Goal: Task Accomplishment & Management: Complete application form

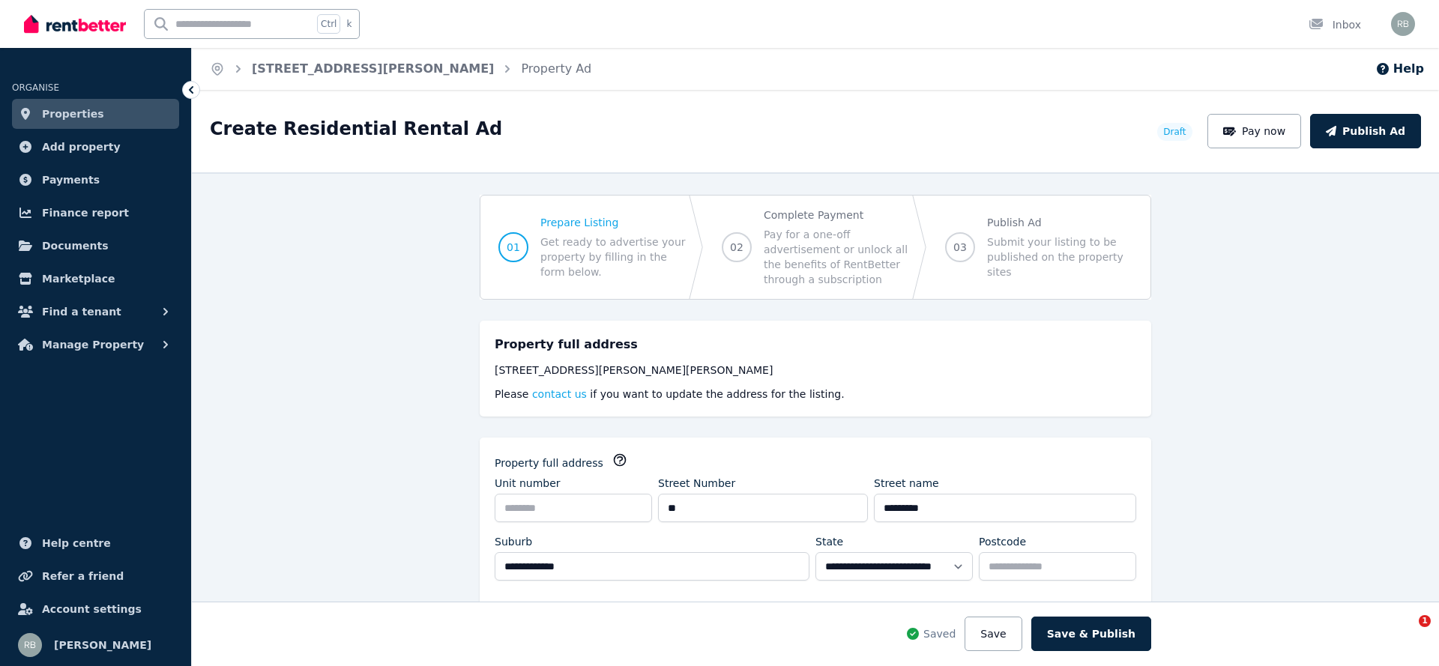
select select "***"
select select "**********"
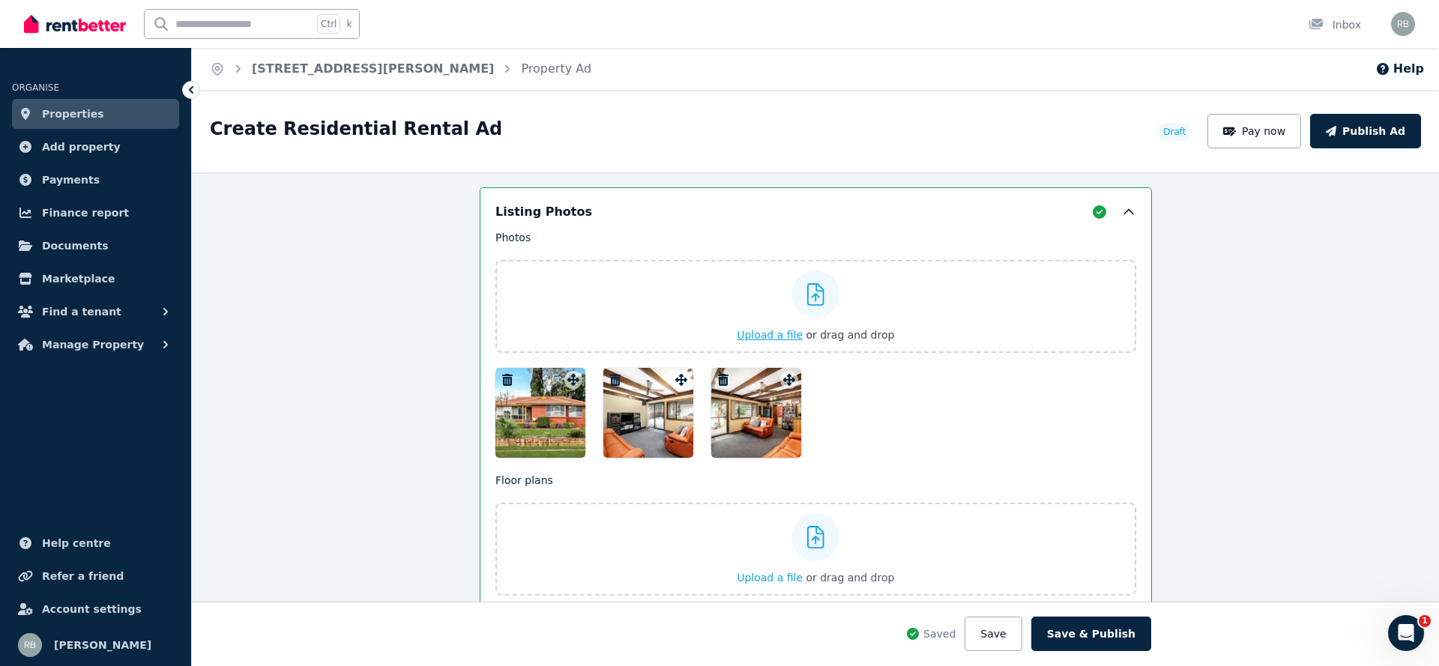
click at [809, 284] on icon at bounding box center [815, 294] width 17 height 22
click at [0, 0] on input "Upload a file or drag and drop" at bounding box center [0, 0] width 0 height 0
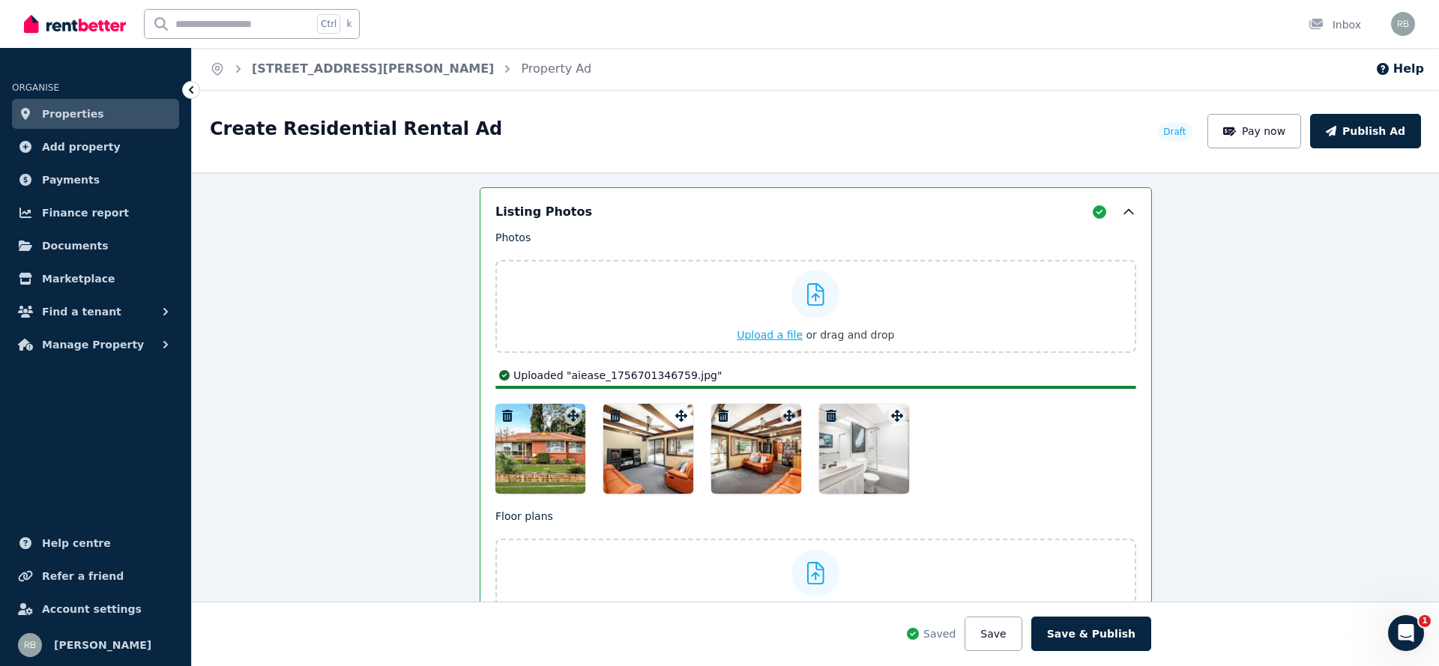
click at [812, 288] on icon at bounding box center [815, 294] width 17 height 22
click at [0, 0] on input "Upload a file or drag and drop" at bounding box center [0, 0] width 0 height 0
click at [816, 297] on div at bounding box center [815, 295] width 48 height 48
click at [0, 0] on input "Upload a file or drag and drop" at bounding box center [0, 0] width 0 height 0
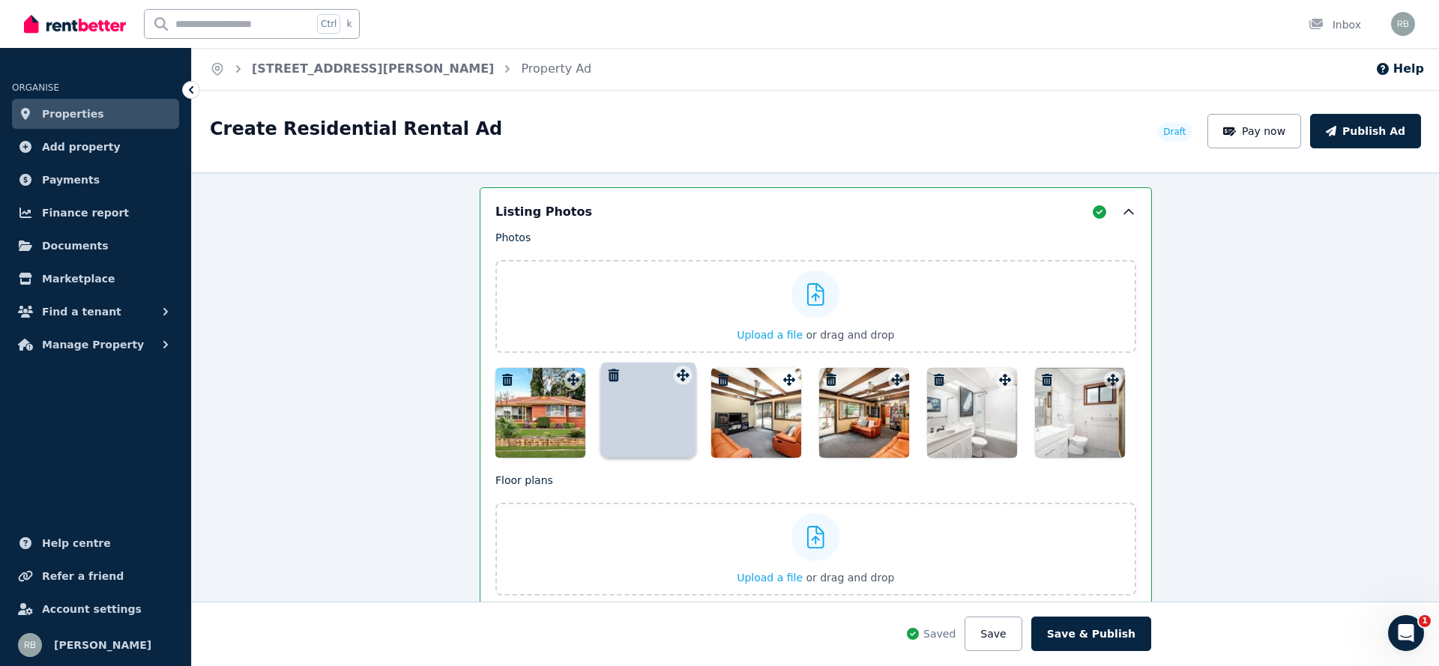
drag, startPoint x: 1105, startPoint y: 405, endPoint x: 681, endPoint y: 360, distance: 425.8
click at [646, 396] on div at bounding box center [648, 413] width 90 height 90
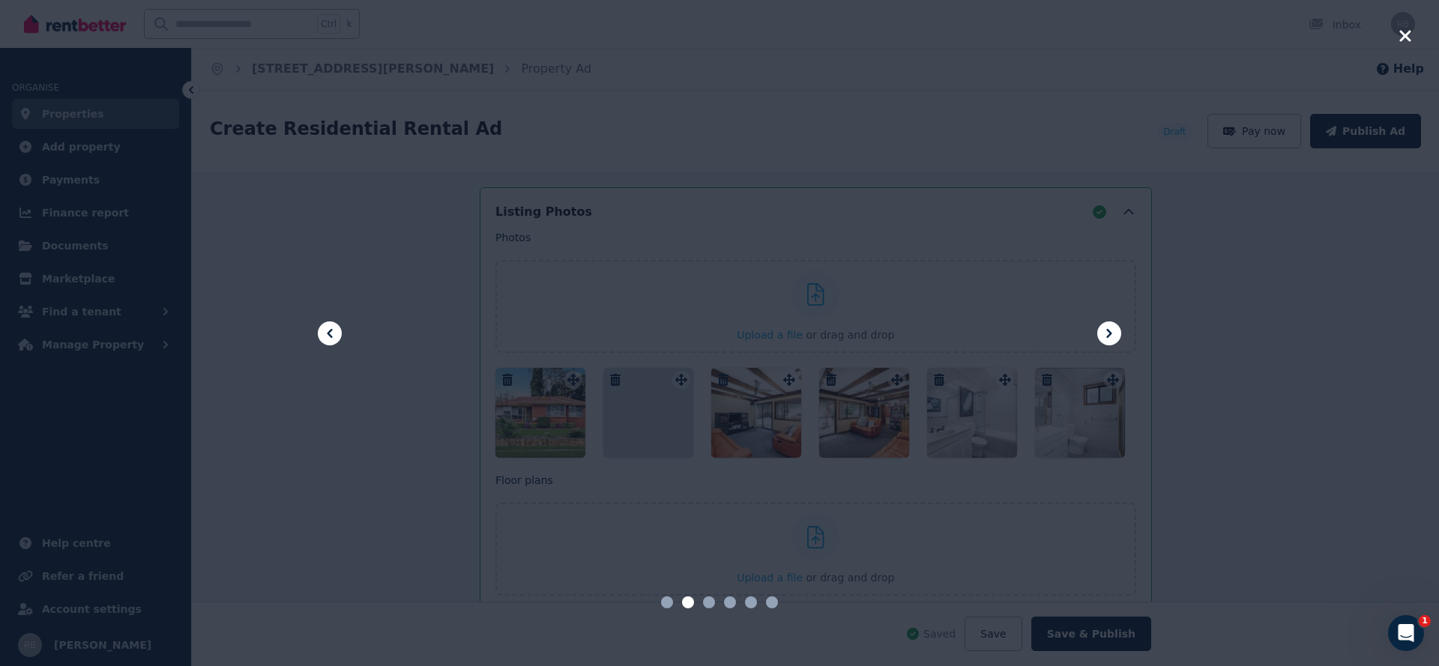
click at [1396, 34] on div at bounding box center [719, 333] width 1439 height 666
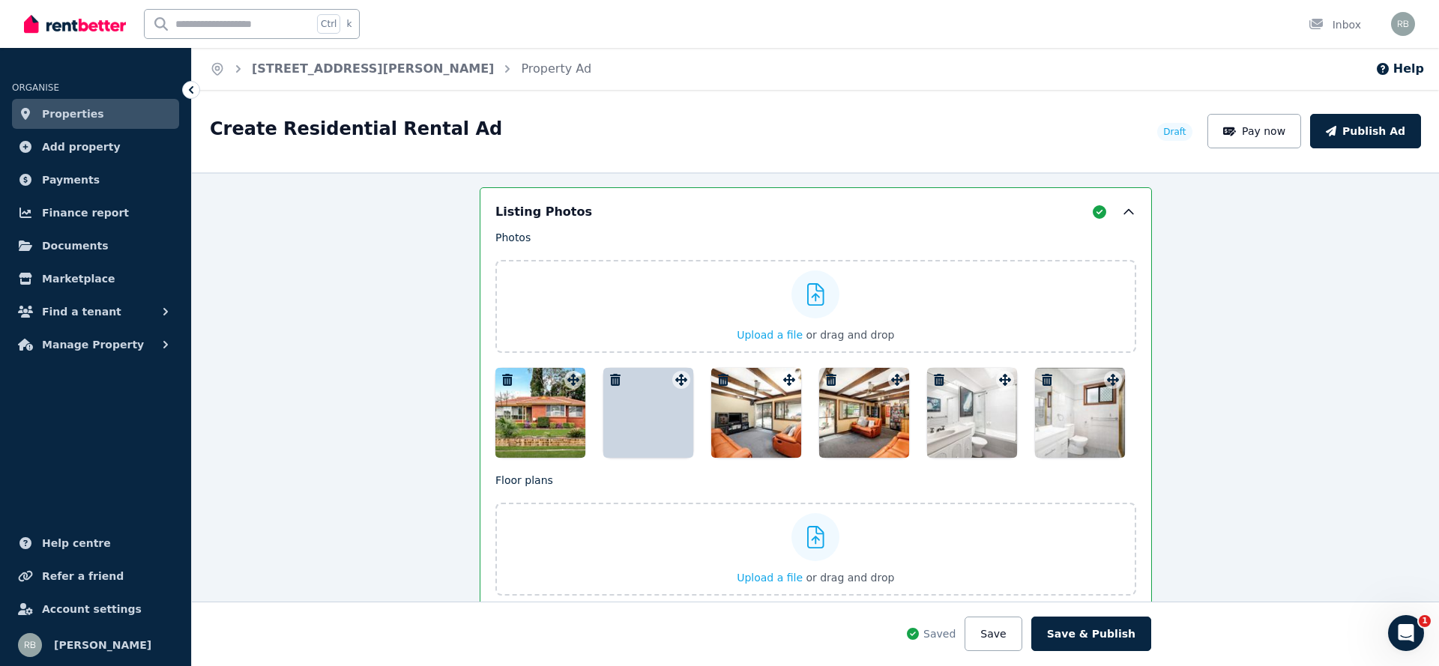
click at [612, 374] on icon "button" at bounding box center [615, 380] width 15 height 12
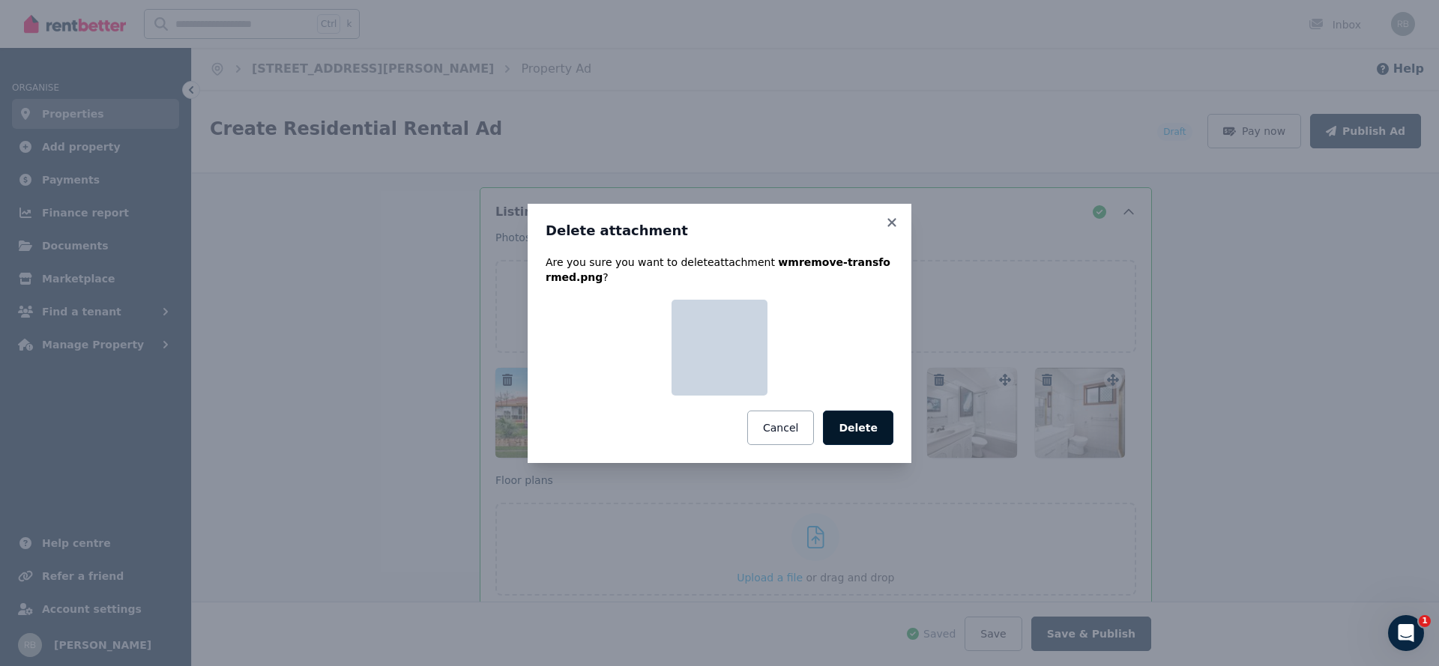
click at [847, 429] on button "Delete" at bounding box center [858, 428] width 70 height 34
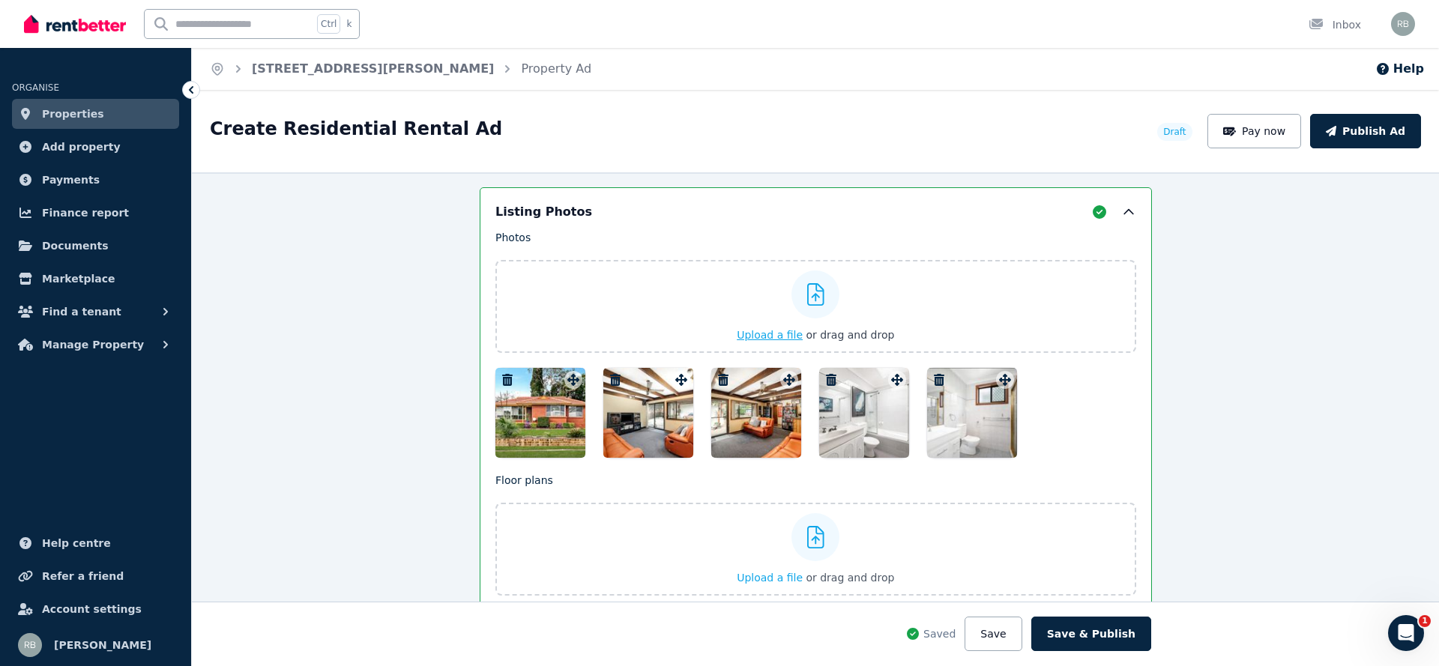
click at [834, 290] on div "Upload a file or drag and drop" at bounding box center [815, 307] width 157 height 90
click at [0, 0] on input "Upload a file or drag and drop" at bounding box center [0, 0] width 0 height 0
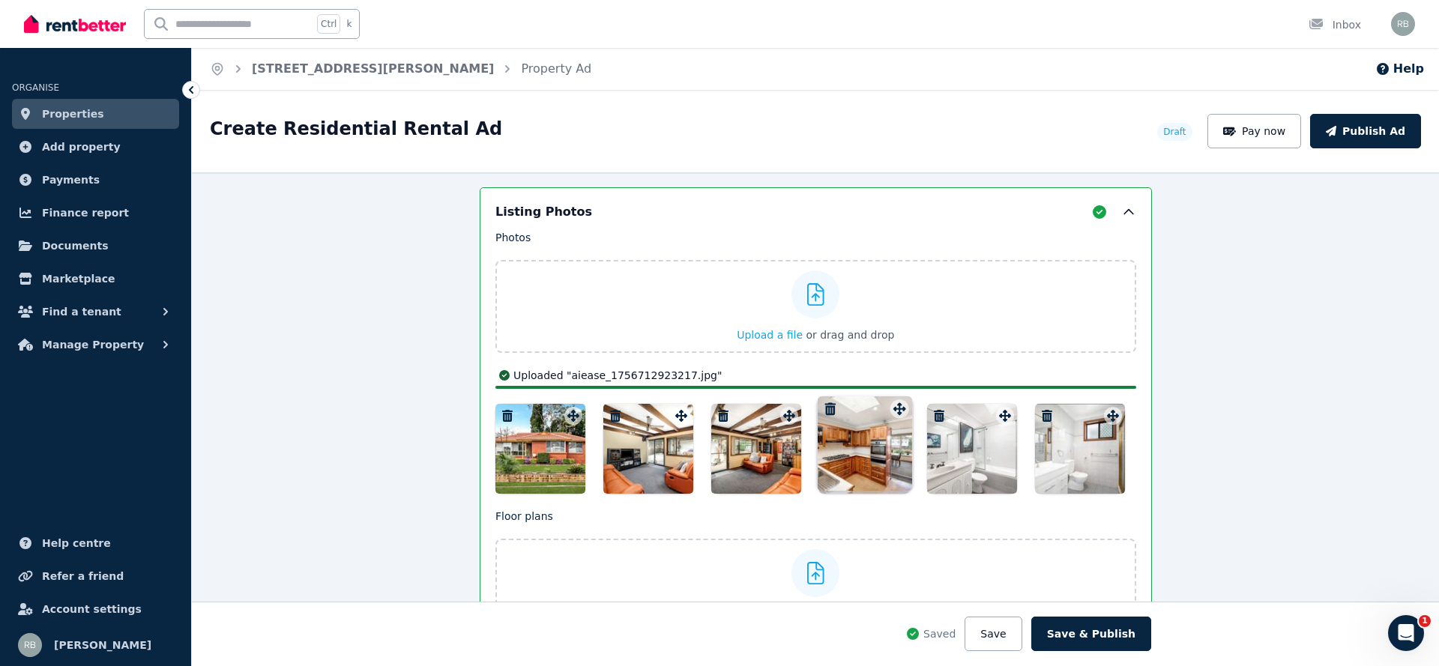
drag, startPoint x: 1102, startPoint y: 408, endPoint x: 895, endPoint y: 396, distance: 207.2
click at [895, 396] on div "Photos Upload a file or drag and drop Uploaded " aiease_1756710598957.jpg " Upl…" at bounding box center [815, 362] width 641 height 264
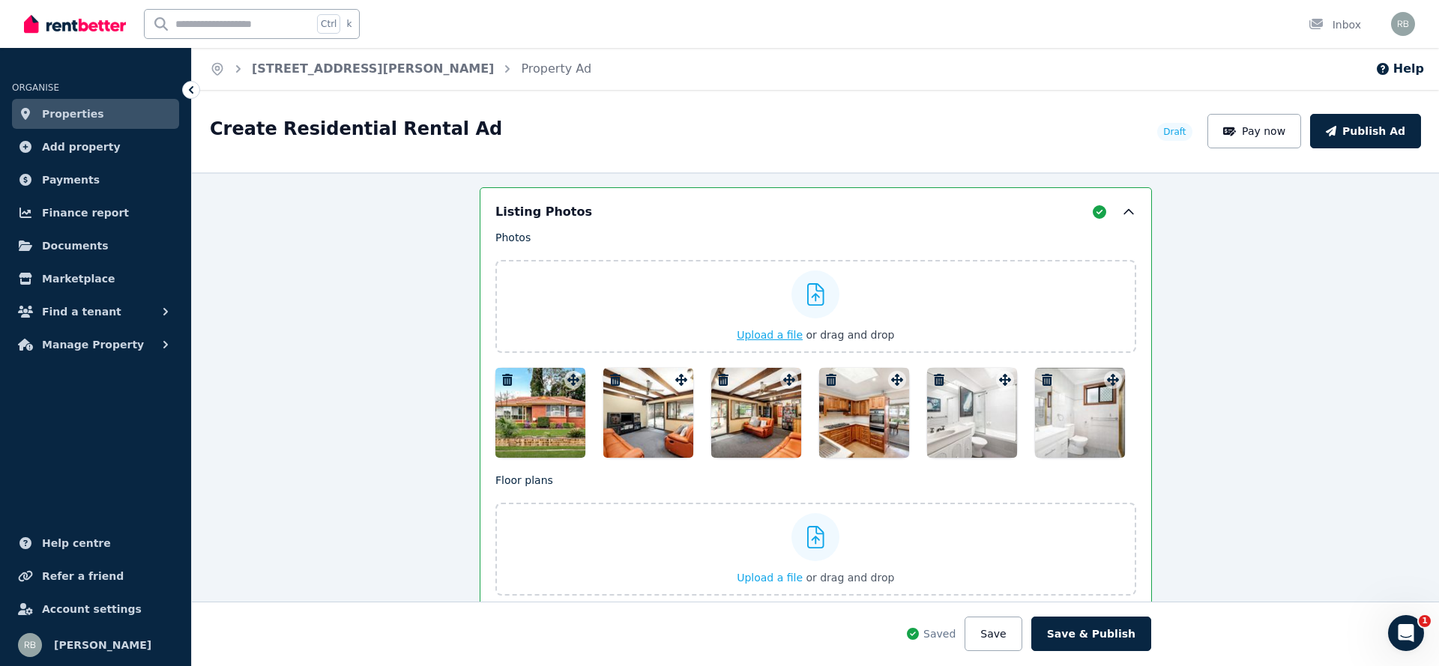
click at [809, 283] on icon at bounding box center [815, 294] width 17 height 22
click at [0, 0] on input "Upload a file or drag and drop" at bounding box center [0, 0] width 0 height 0
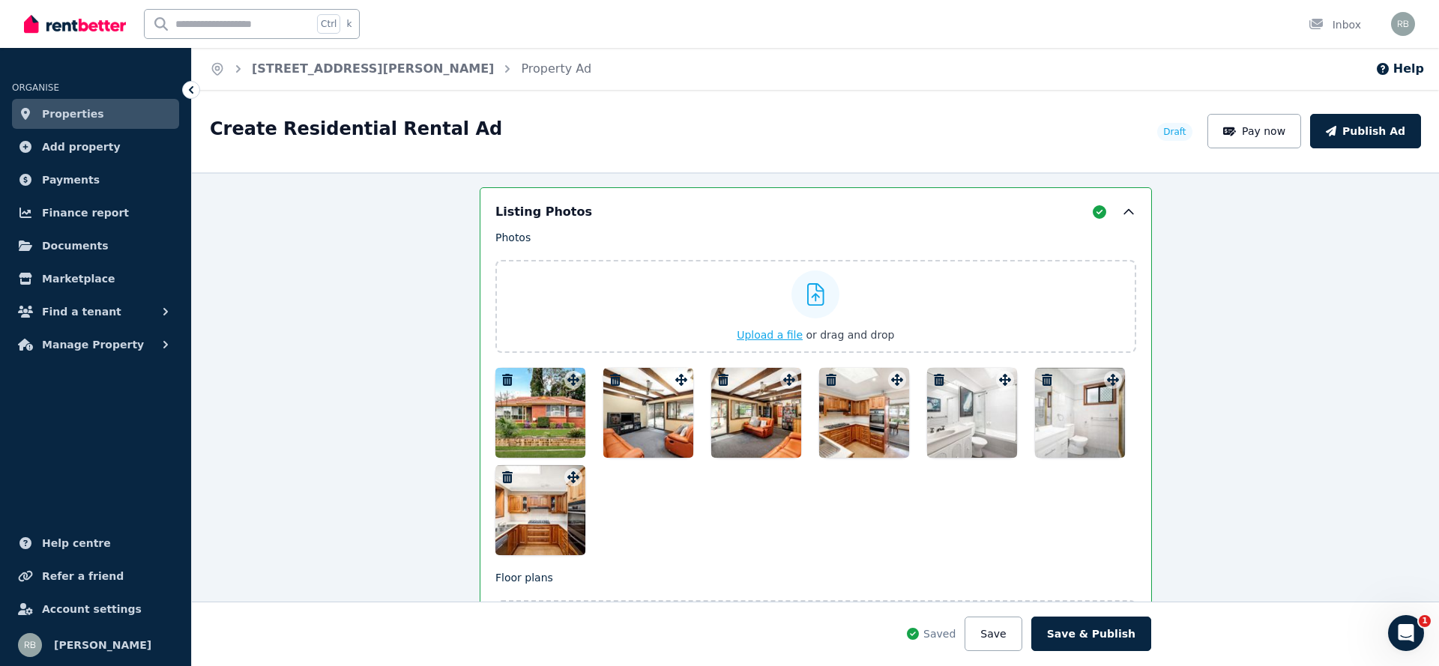
click at [791, 295] on div at bounding box center [815, 295] width 48 height 48
click at [0, 0] on input "Upload a file or drag and drop" at bounding box center [0, 0] width 0 height 0
click at [821, 211] on div "Listing Photos" at bounding box center [815, 212] width 641 height 18
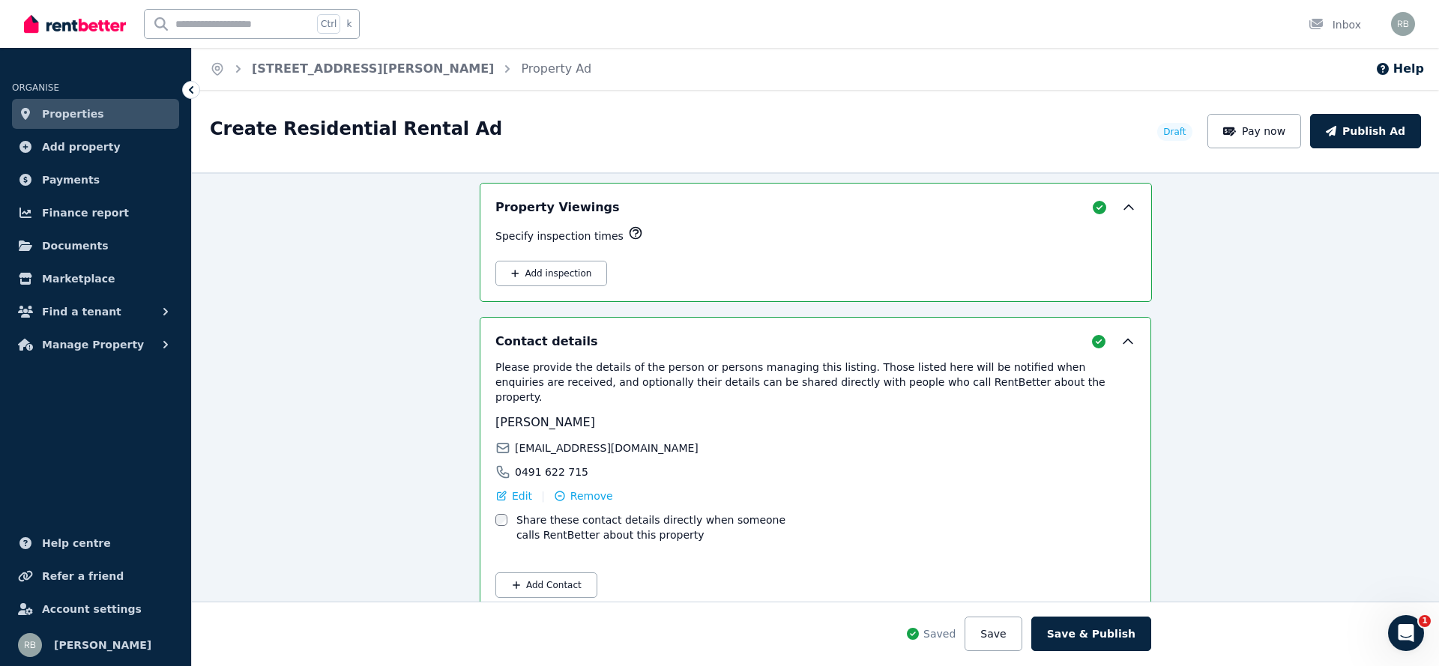
scroll to position [1740, 0]
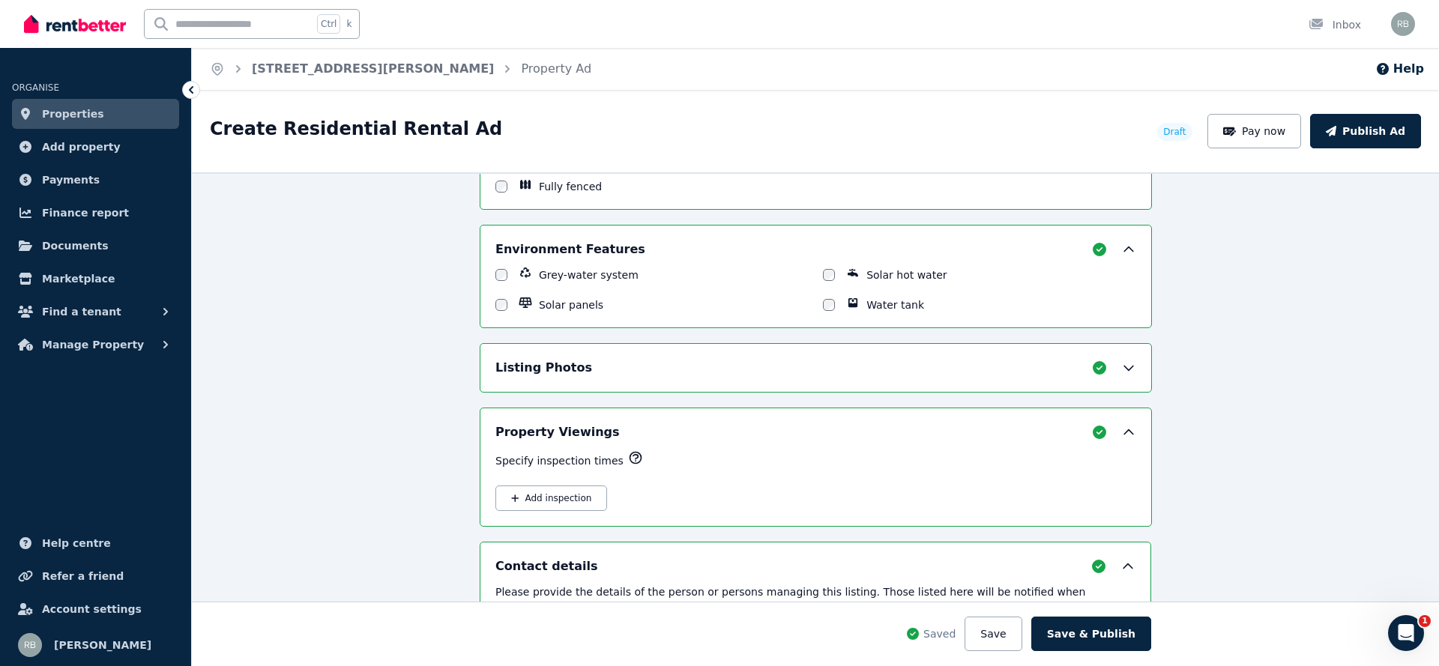
click at [699, 359] on div "Listing Photos" at bounding box center [815, 368] width 641 height 18
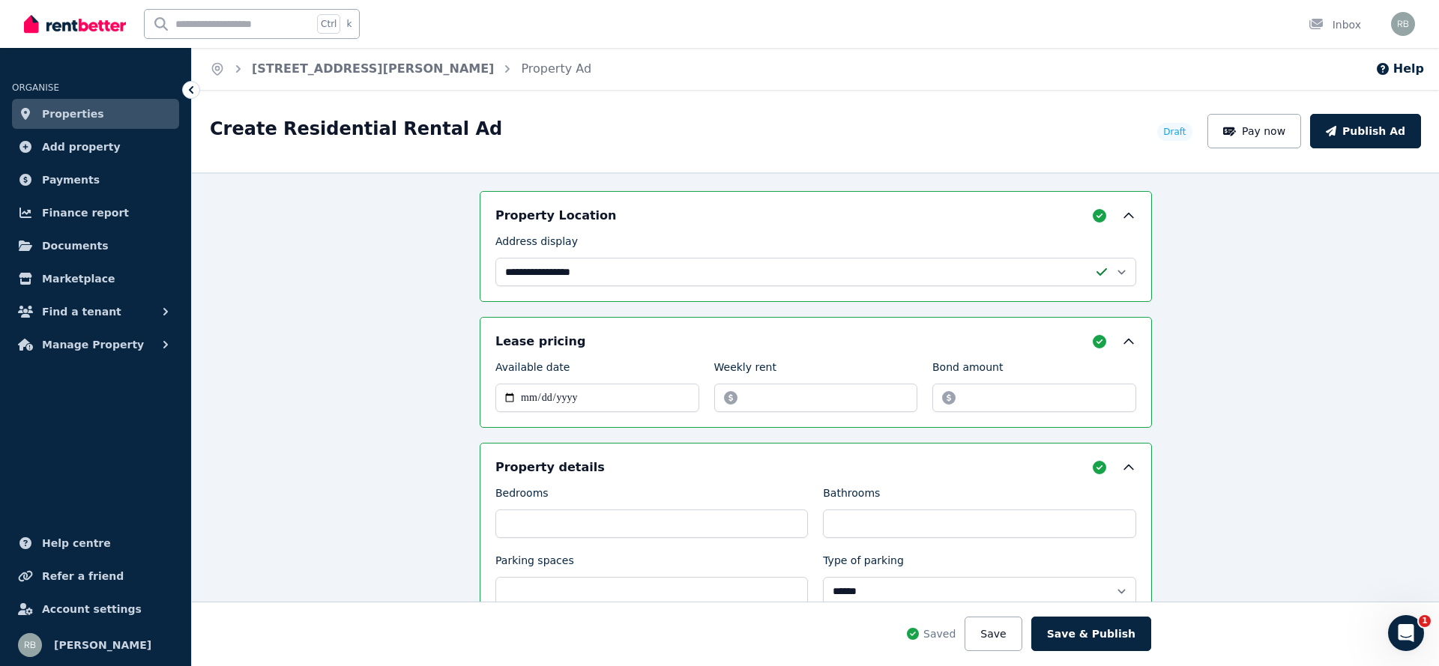
scroll to position [412, 0]
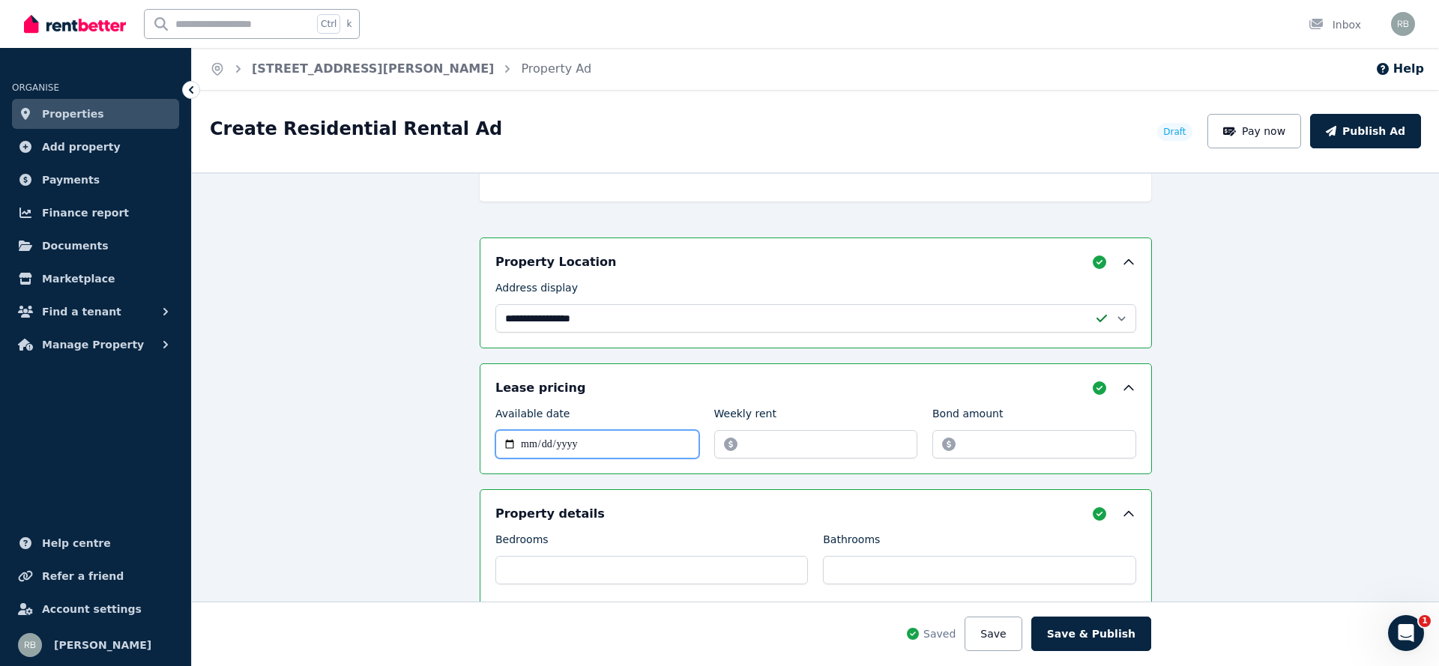
click at [619, 430] on input "Available date" at bounding box center [597, 444] width 204 height 28
click at [573, 435] on input "Available date" at bounding box center [597, 444] width 204 height 28
drag, startPoint x: 492, startPoint y: 441, endPoint x: 501, endPoint y: 434, distance: 11.7
click at [495, 441] on input "Available date" at bounding box center [597, 444] width 204 height 28
click at [502, 440] on input "Available date" at bounding box center [597, 444] width 204 height 28
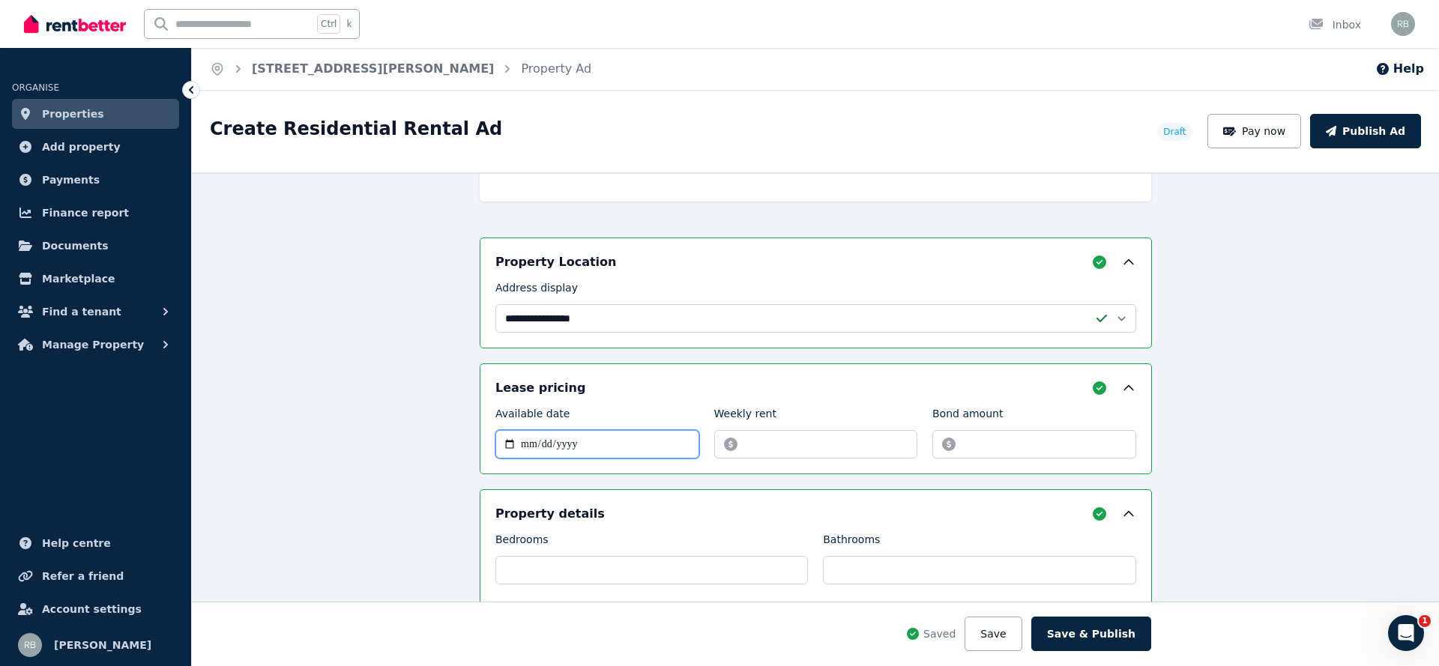
type input "**********"
click at [1003, 644] on button "Save" at bounding box center [993, 634] width 57 height 34
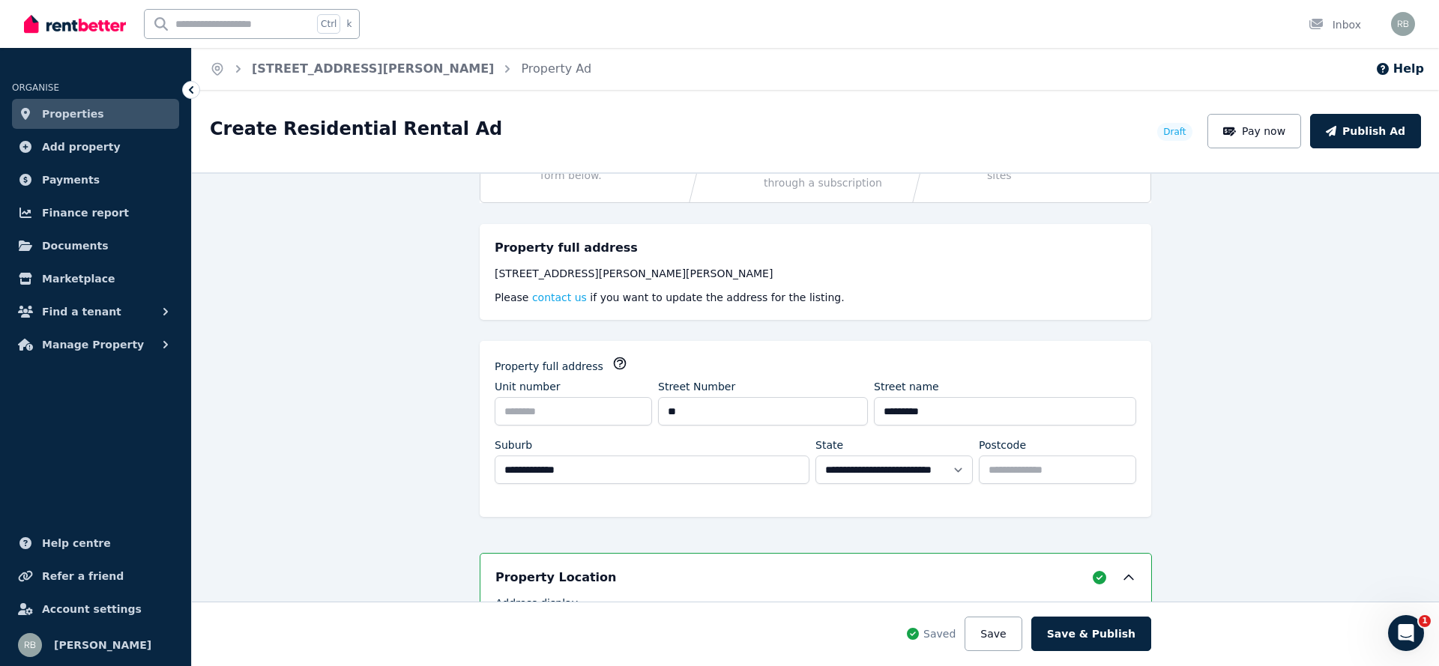
scroll to position [0, 0]
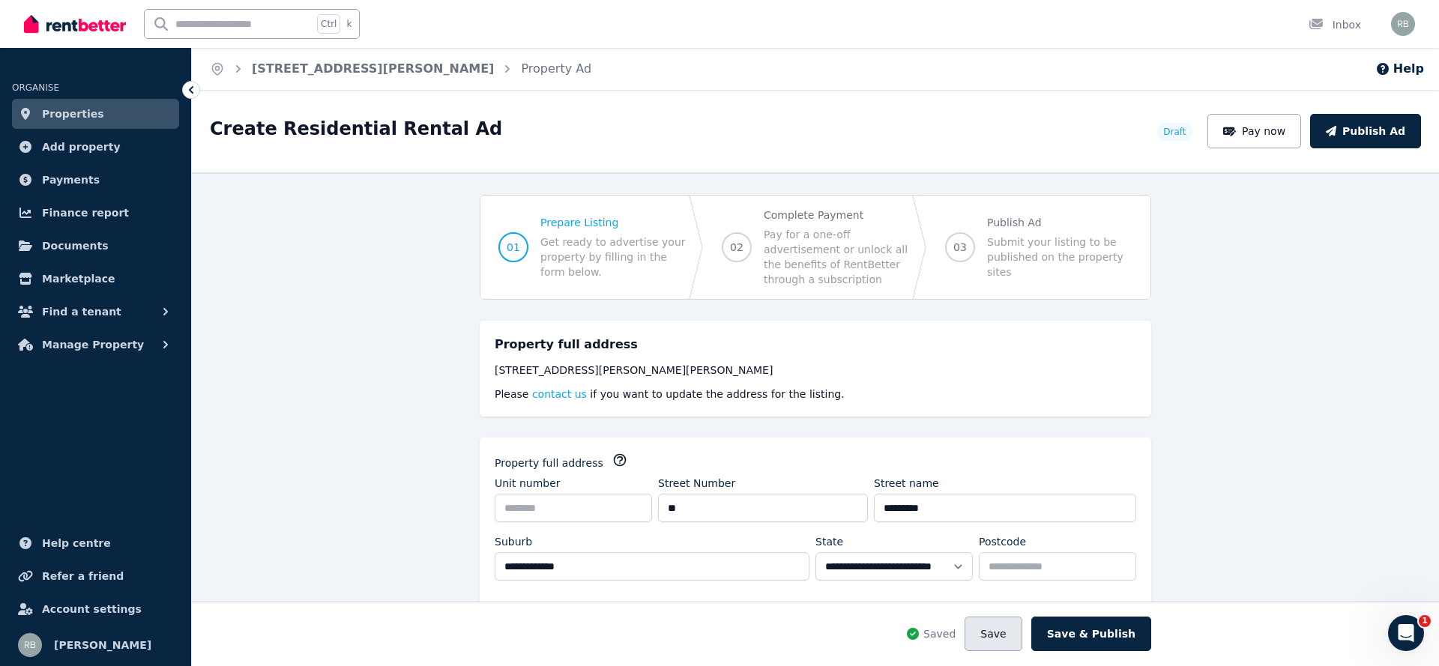
click at [1010, 621] on button "Save" at bounding box center [993, 634] width 57 height 34
